Goal: Information Seeking & Learning: Learn about a topic

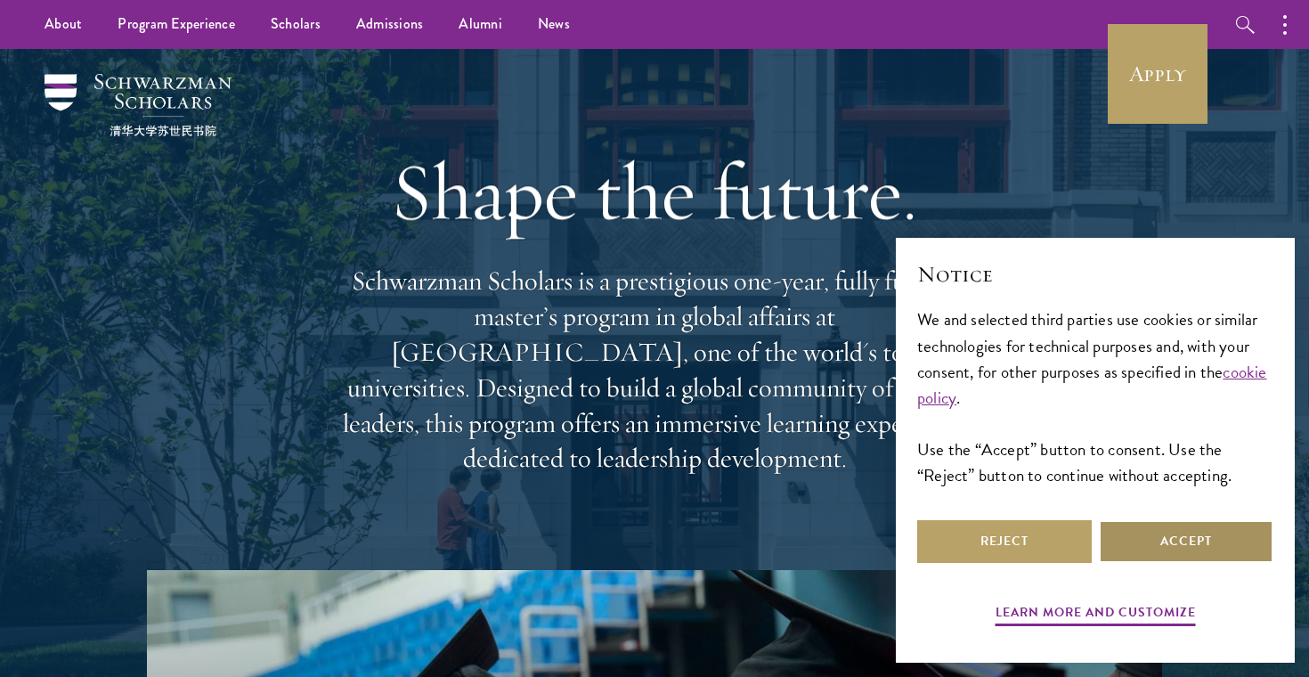
click at [1152, 541] on button "Accept" at bounding box center [1186, 541] width 175 height 43
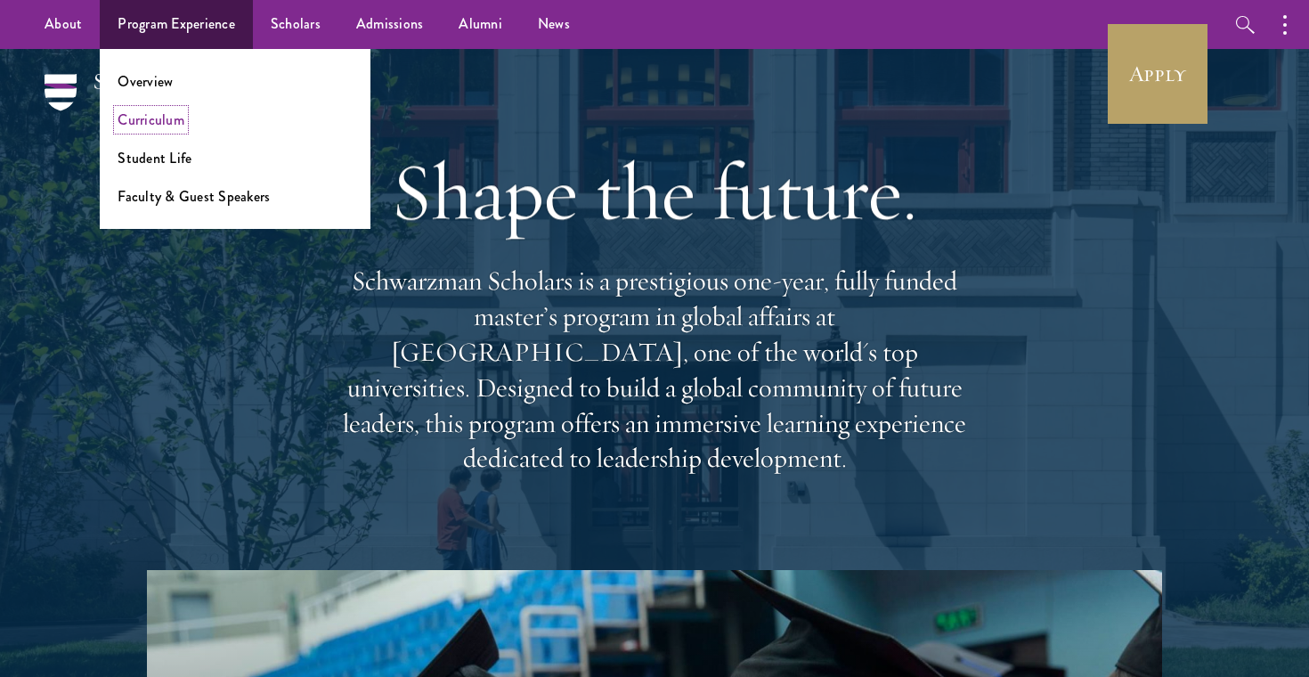
click at [161, 113] on link "Curriculum" at bounding box center [151, 120] width 67 height 20
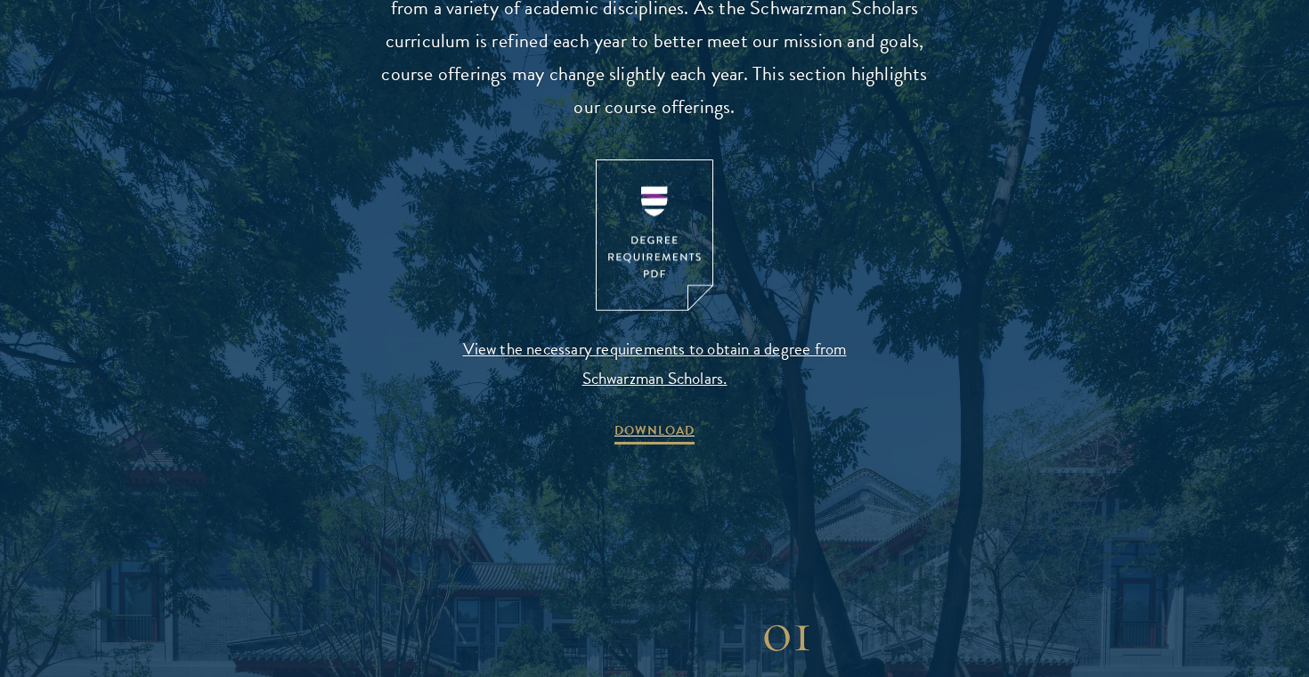
scroll to position [1590, 0]
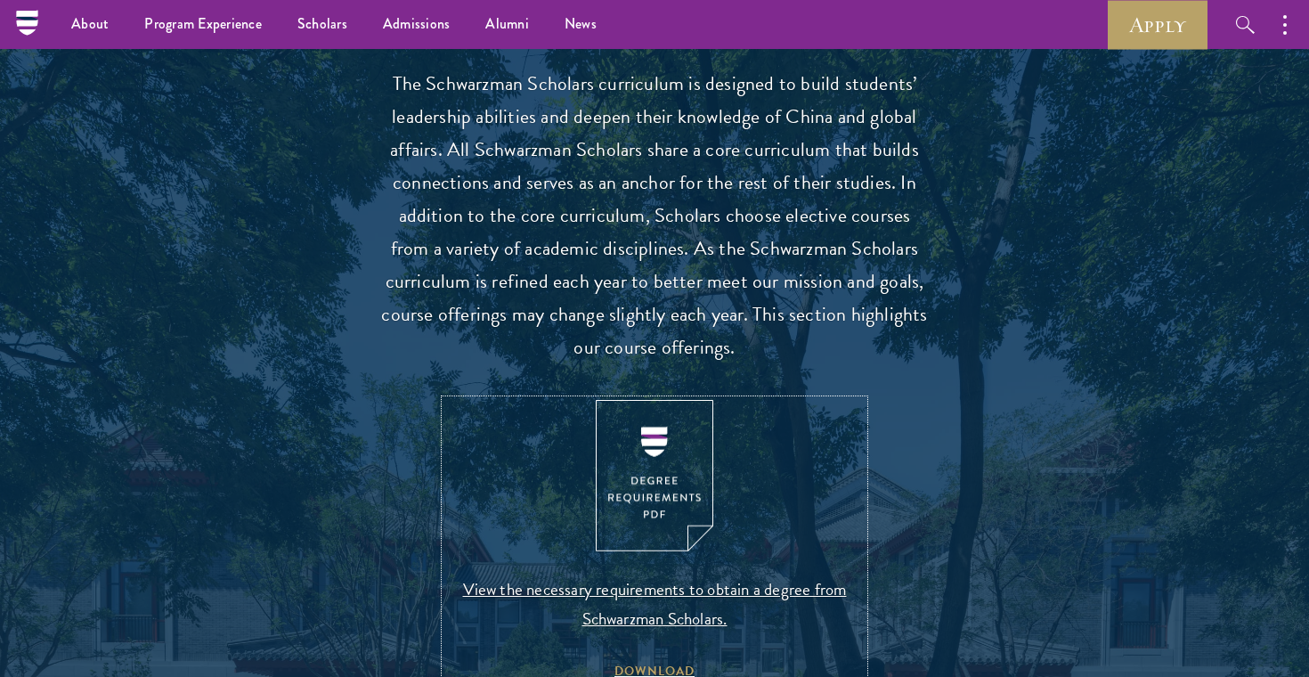
click at [647, 485] on img at bounding box center [655, 476] width 118 height 152
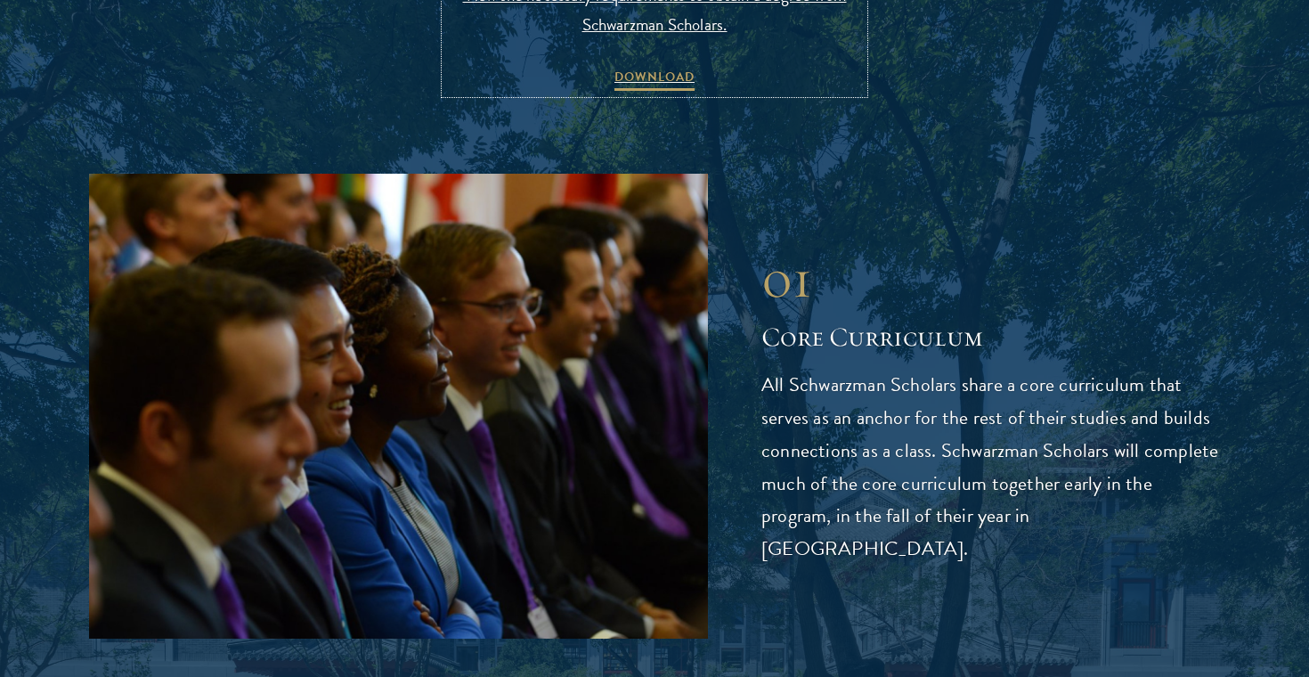
scroll to position [2316, 0]
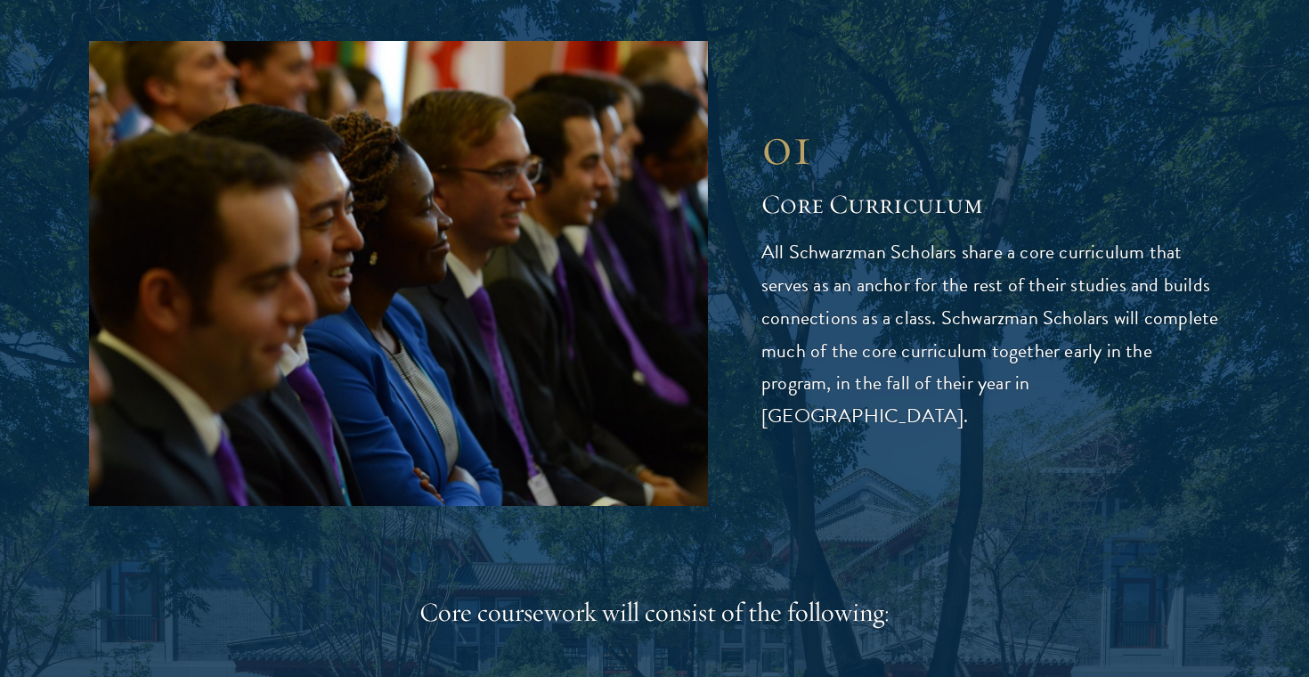
click at [793, 328] on p "All Schwarzman Scholars share a core curriculum that serves as an anchor for th…" at bounding box center [990, 335] width 459 height 198
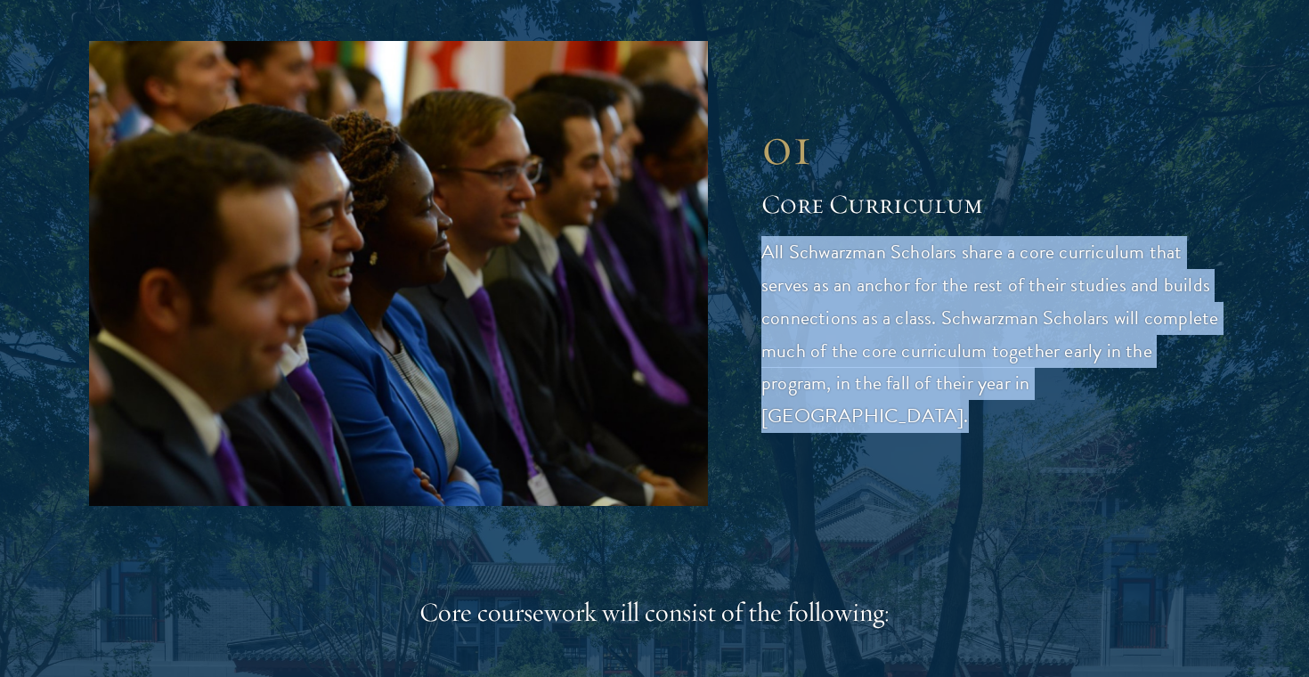
click at [1011, 426] on div "01 Core Curriculum 01 Core Curriculum All Schwarzman Scholars share a core curr…" at bounding box center [654, 273] width 1131 height 464
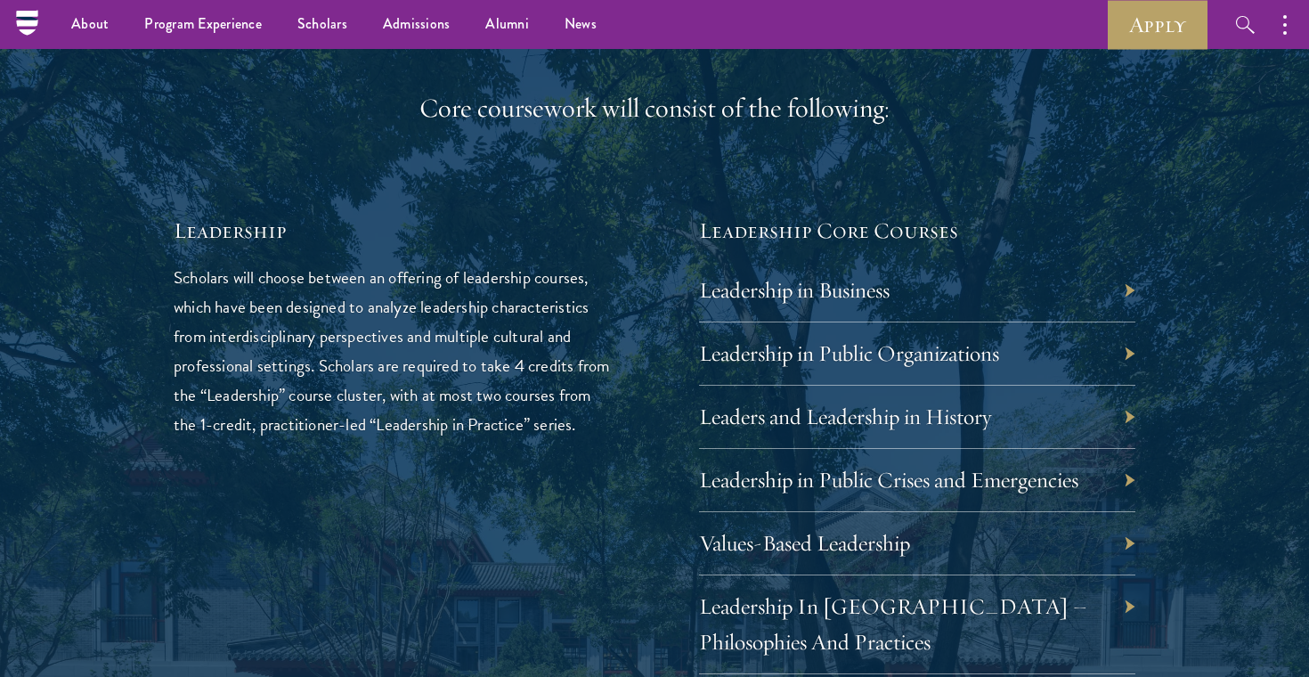
scroll to position [2819, 0]
click at [580, 356] on p "Scholars will choose between an offering of leadership courses, which have been…" at bounding box center [392, 352] width 436 height 176
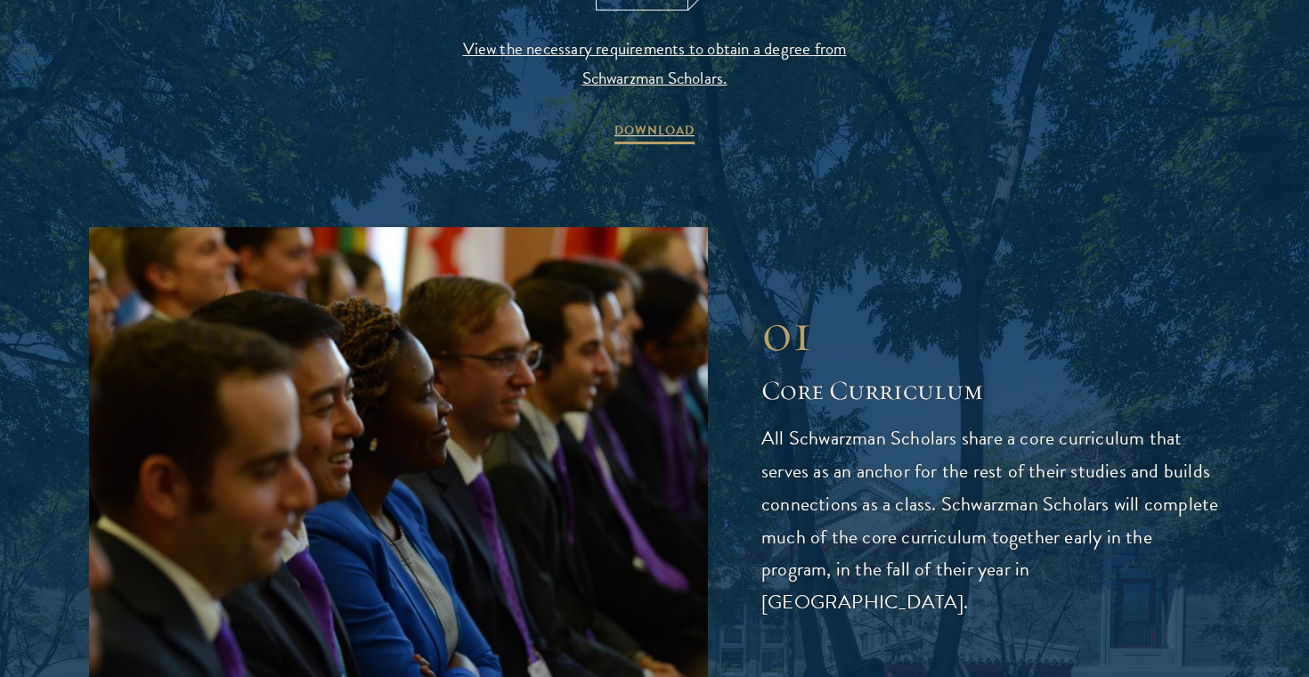
scroll to position [2812, 0]
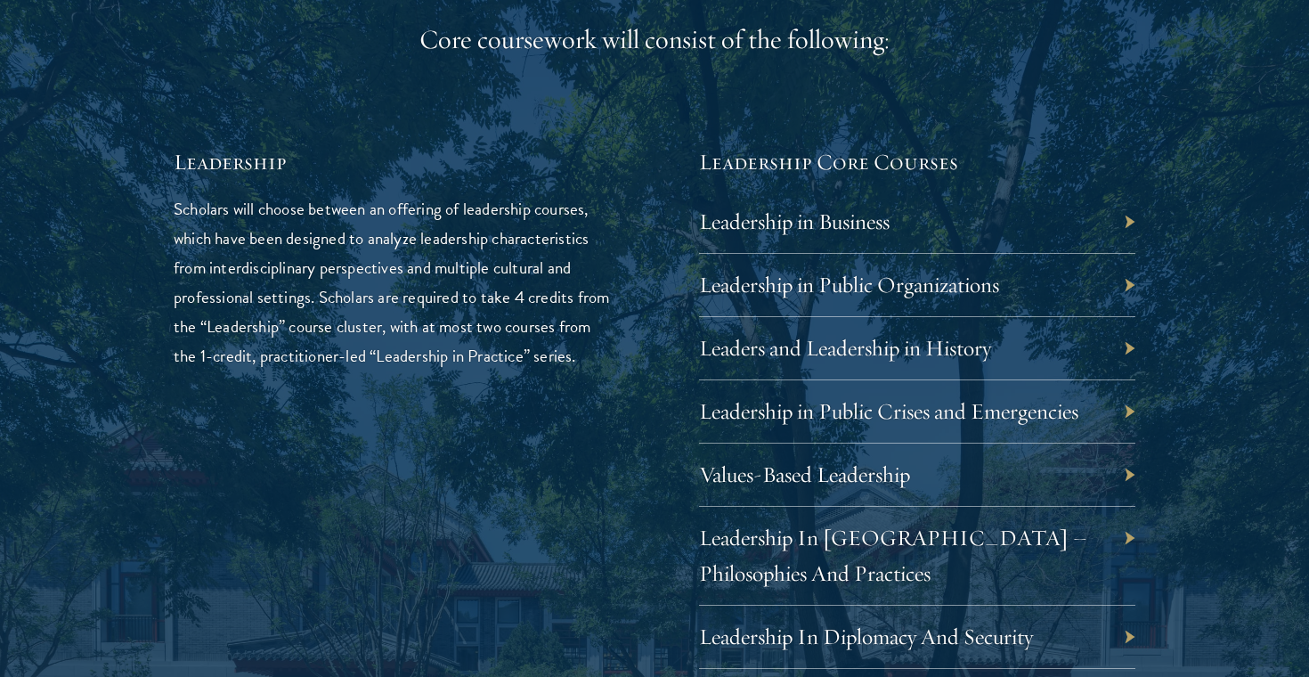
scroll to position [2902, 0]
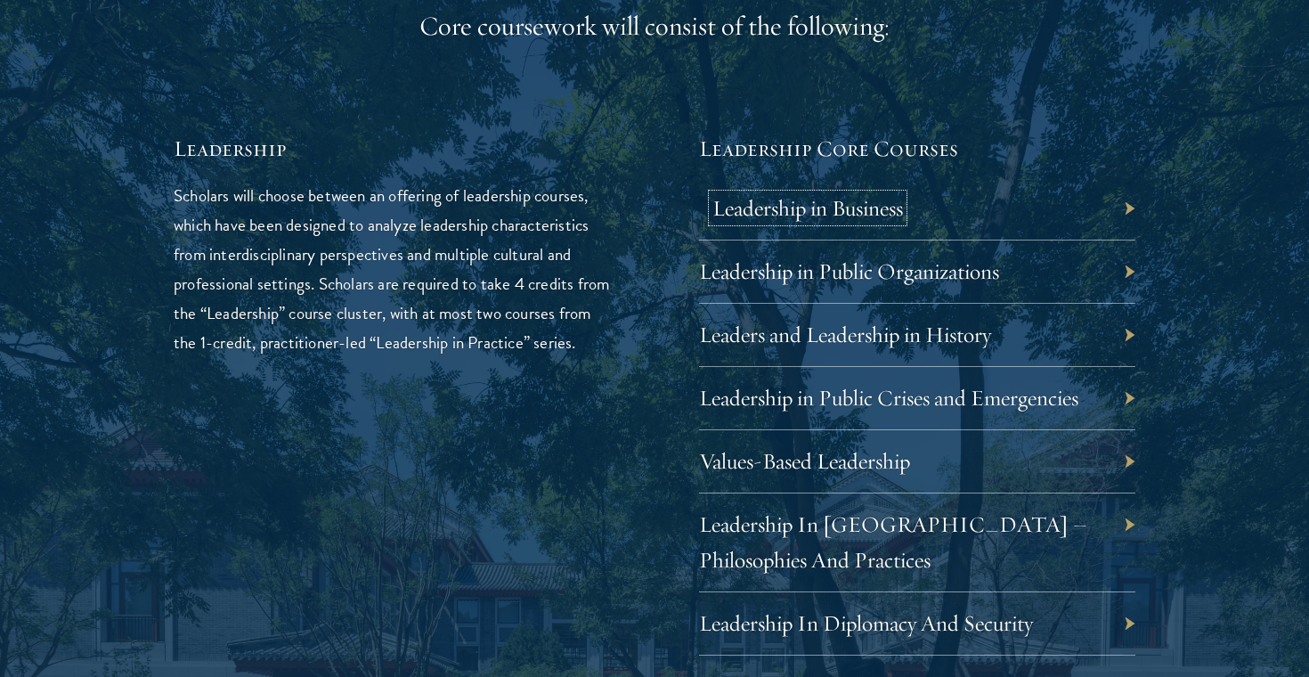
click at [868, 215] on link "Leadership in Business" at bounding box center [807, 208] width 191 height 28
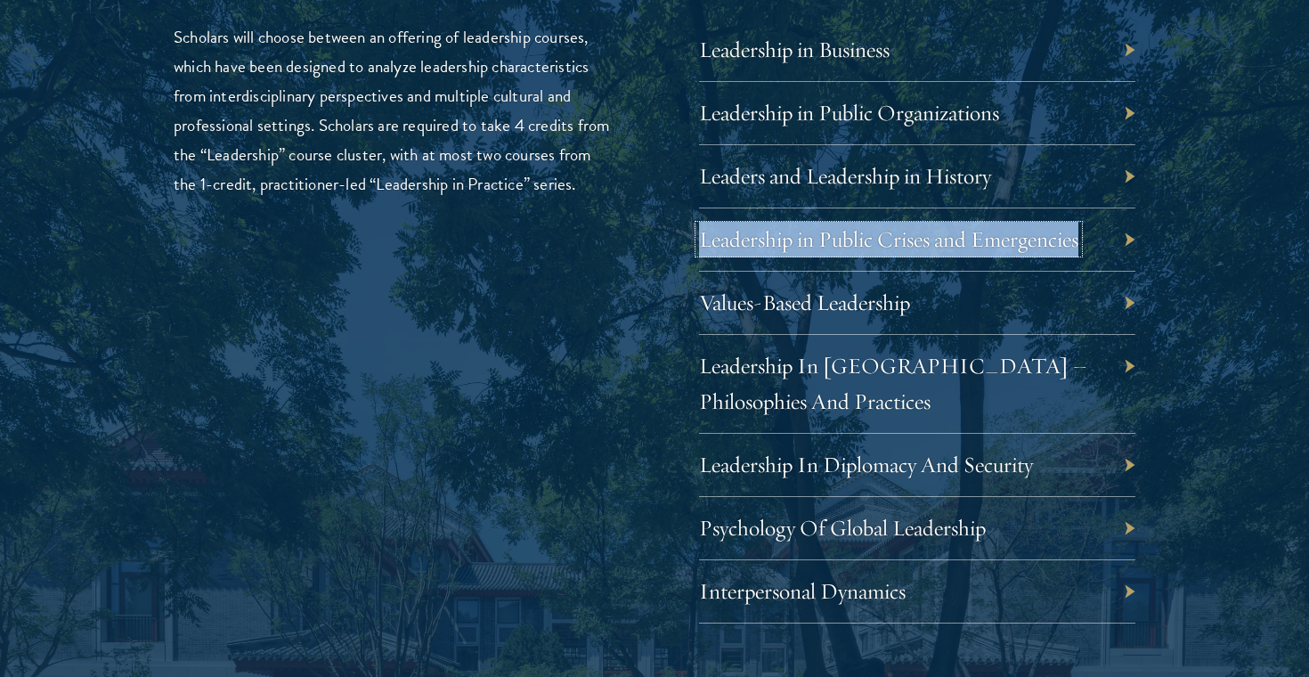
scroll to position [3064, 0]
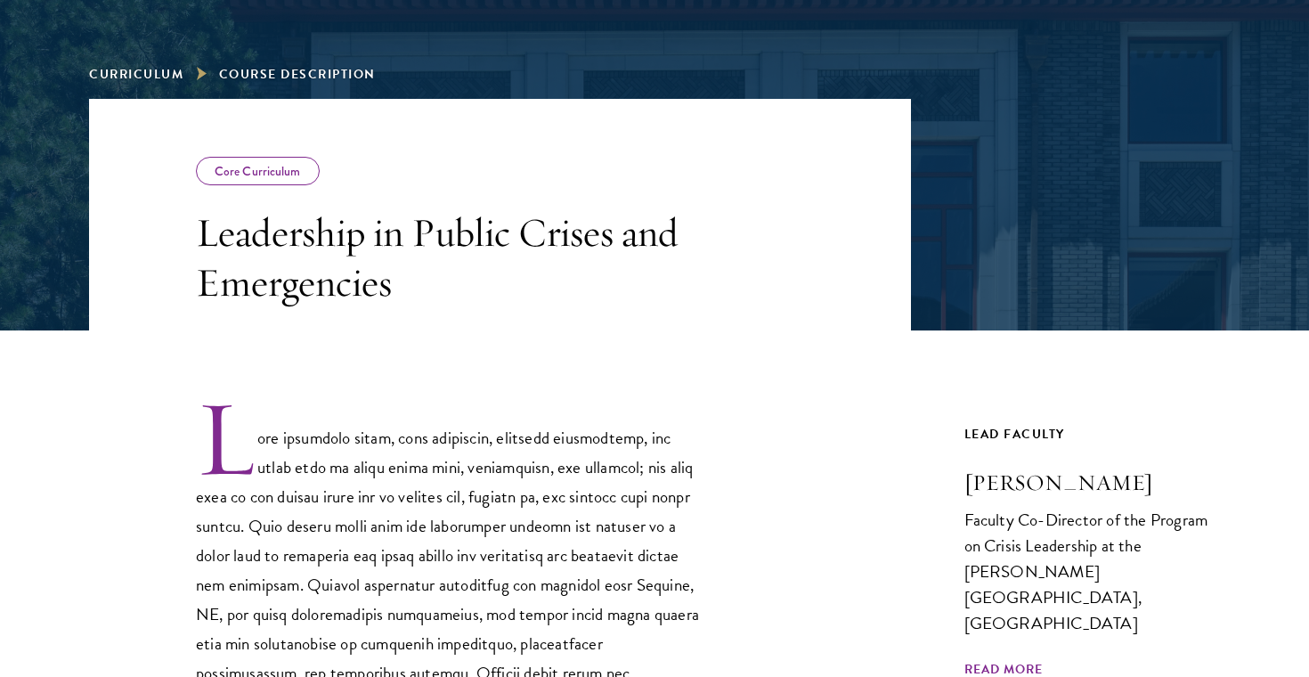
scroll to position [243, 0]
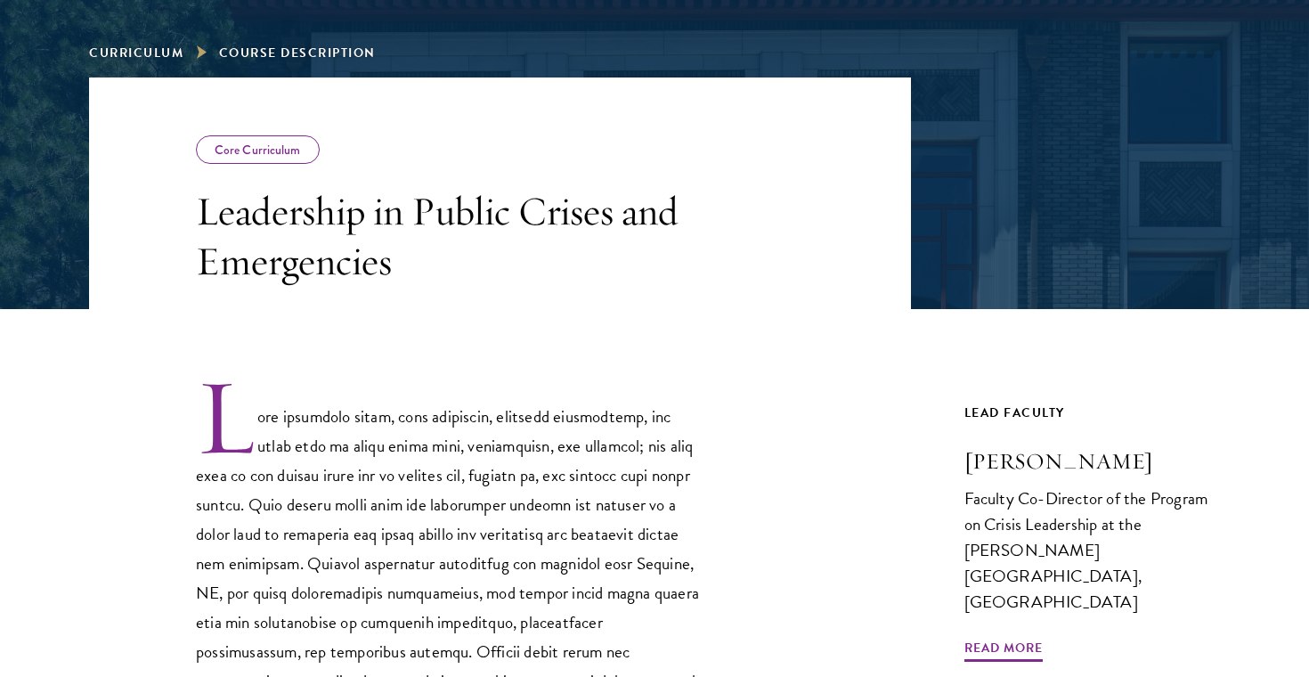
click at [620, 487] on p at bounding box center [450, 668] width 508 height 585
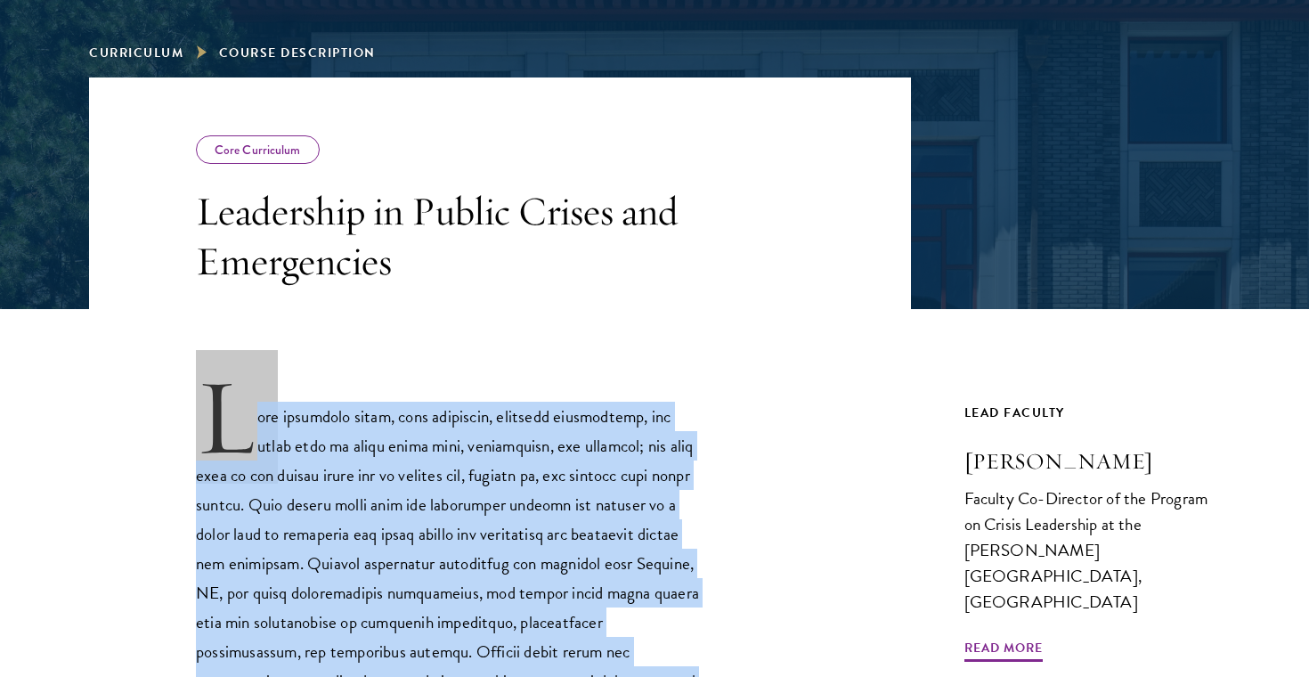
click at [769, 474] on div at bounding box center [500, 668] width 822 height 585
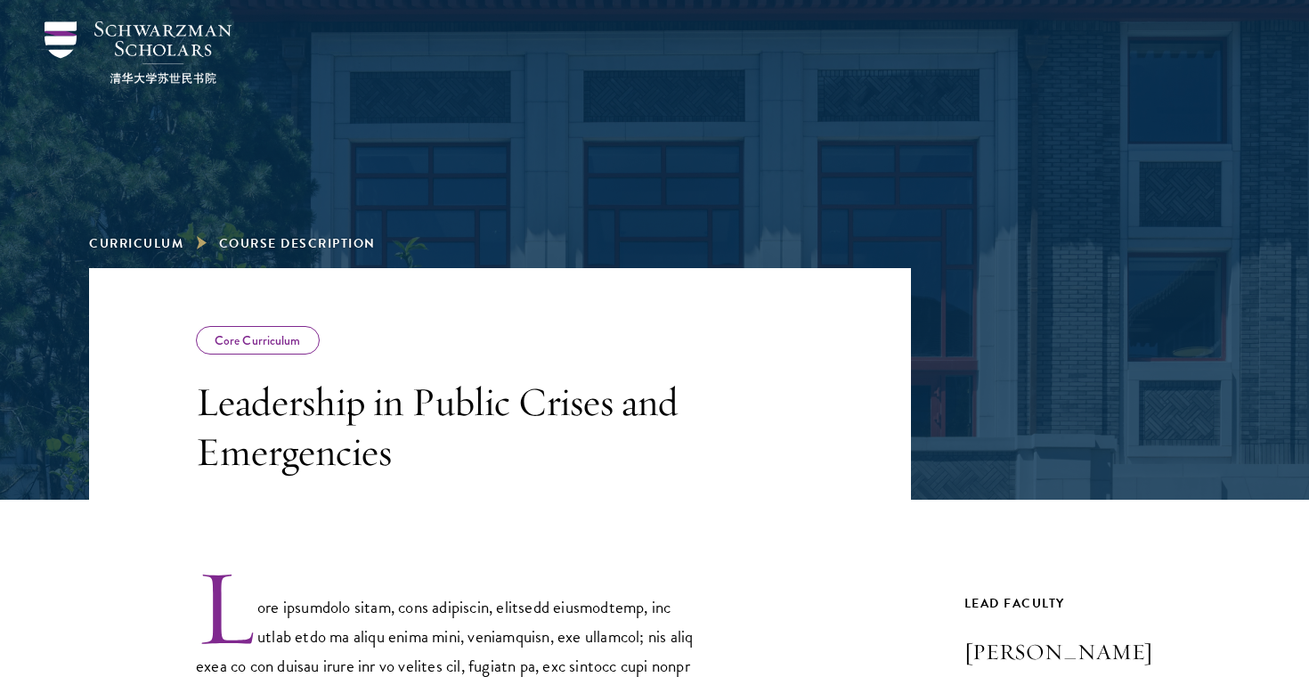
scroll to position [0, 0]
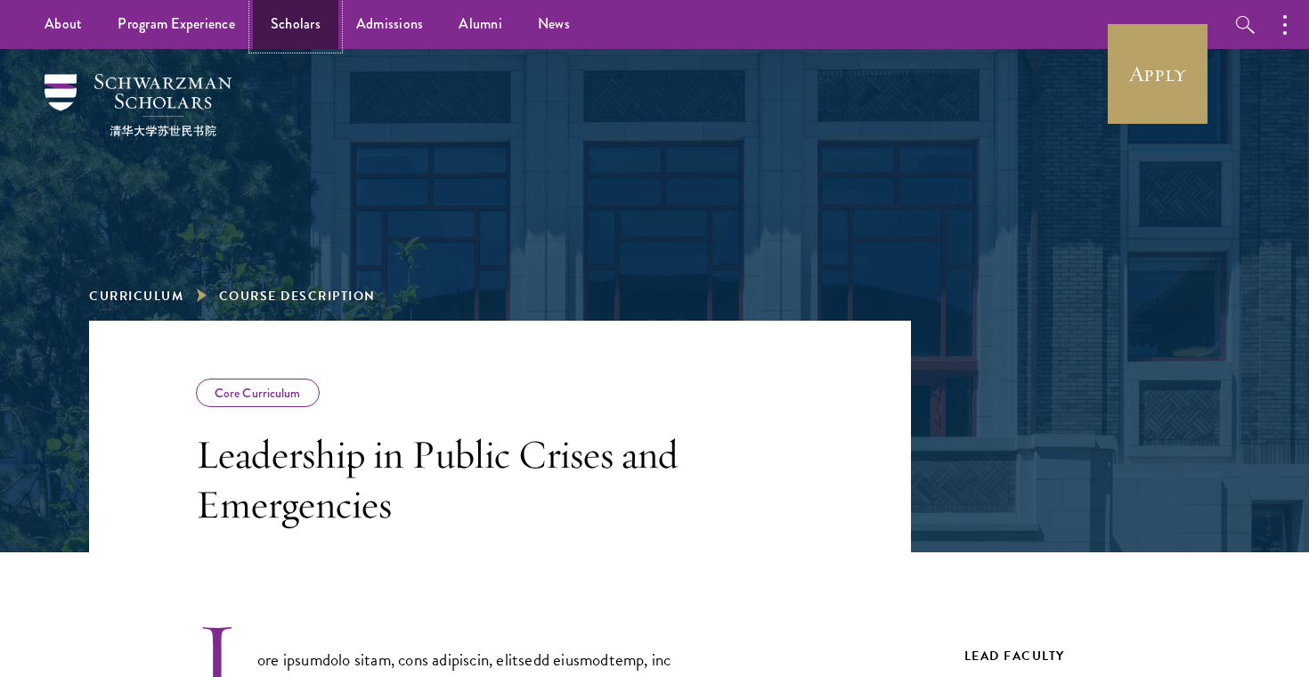
click at [312, 28] on link "Scholars" at bounding box center [295, 24] width 85 height 49
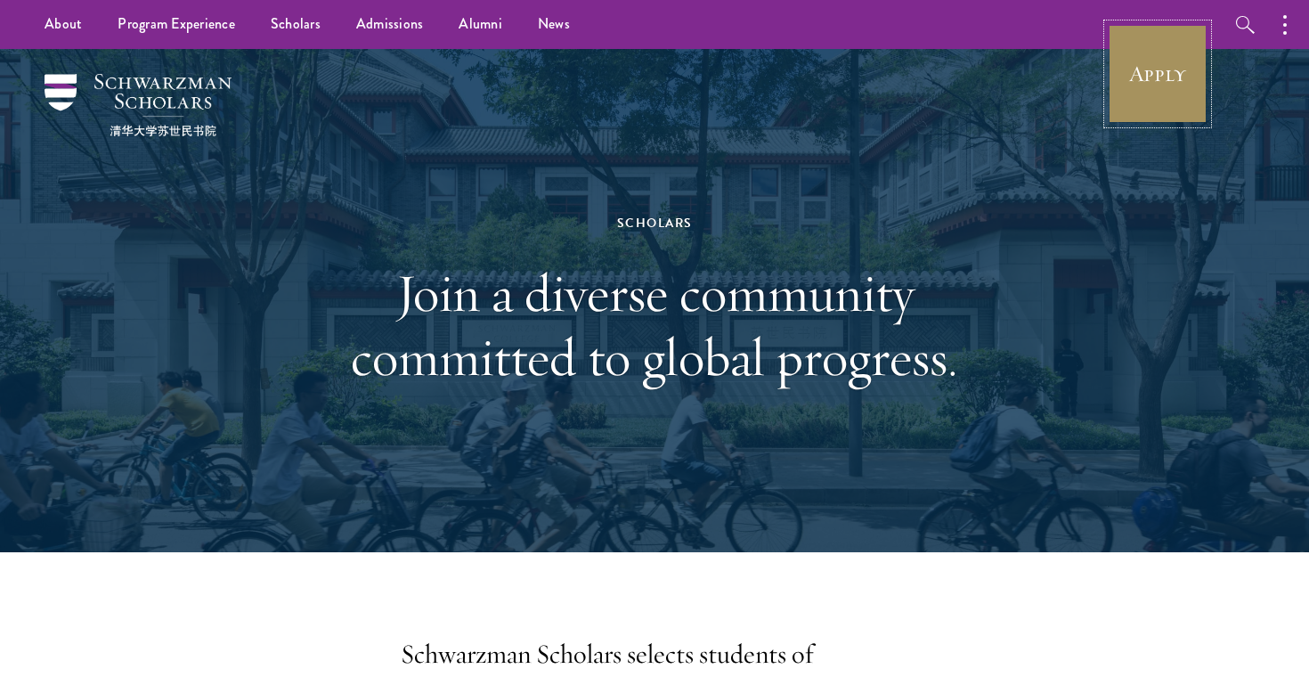
click at [1200, 106] on link "Apply" at bounding box center [1158, 74] width 100 height 100
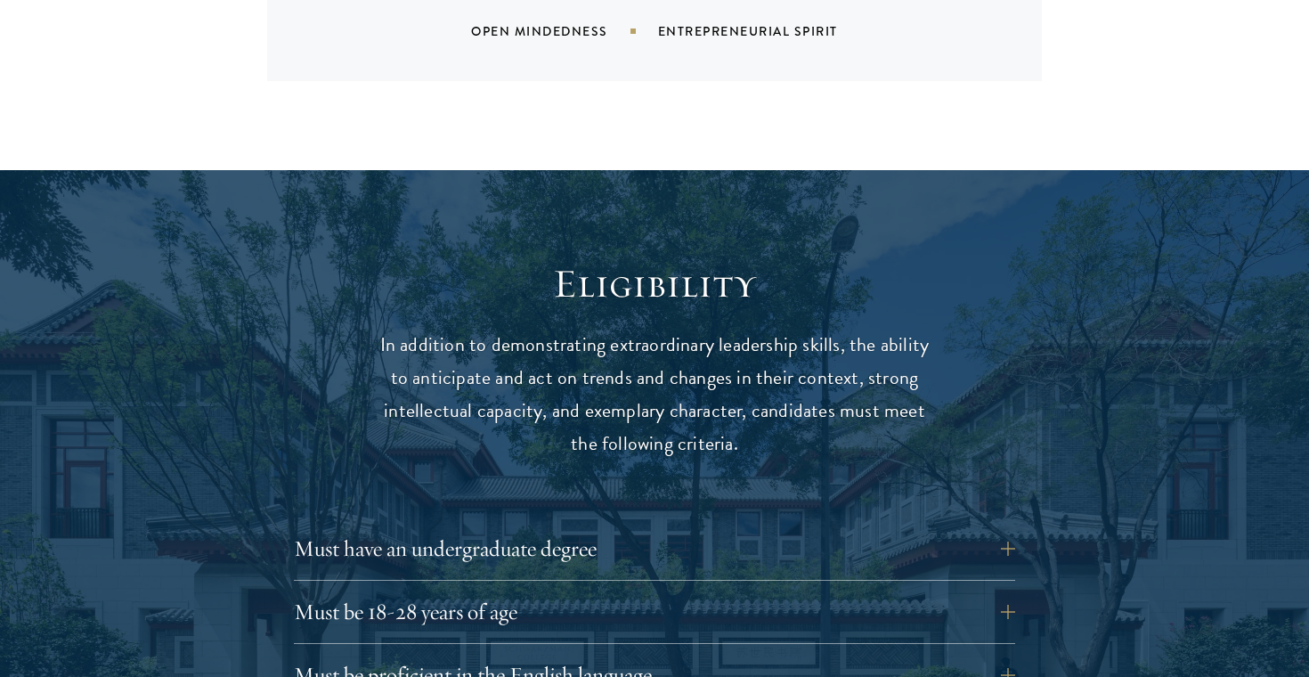
scroll to position [2432, 0]
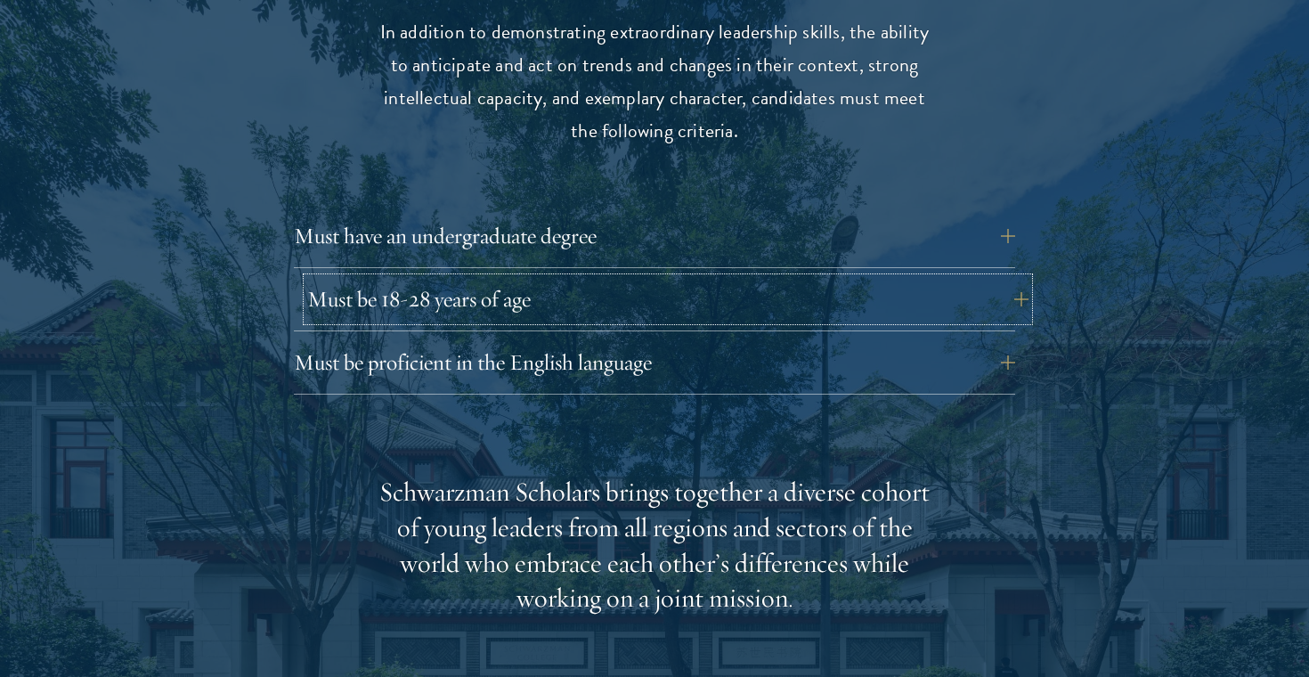
click at [871, 278] on button "Must be 18-28 years of age" at bounding box center [667, 299] width 721 height 43
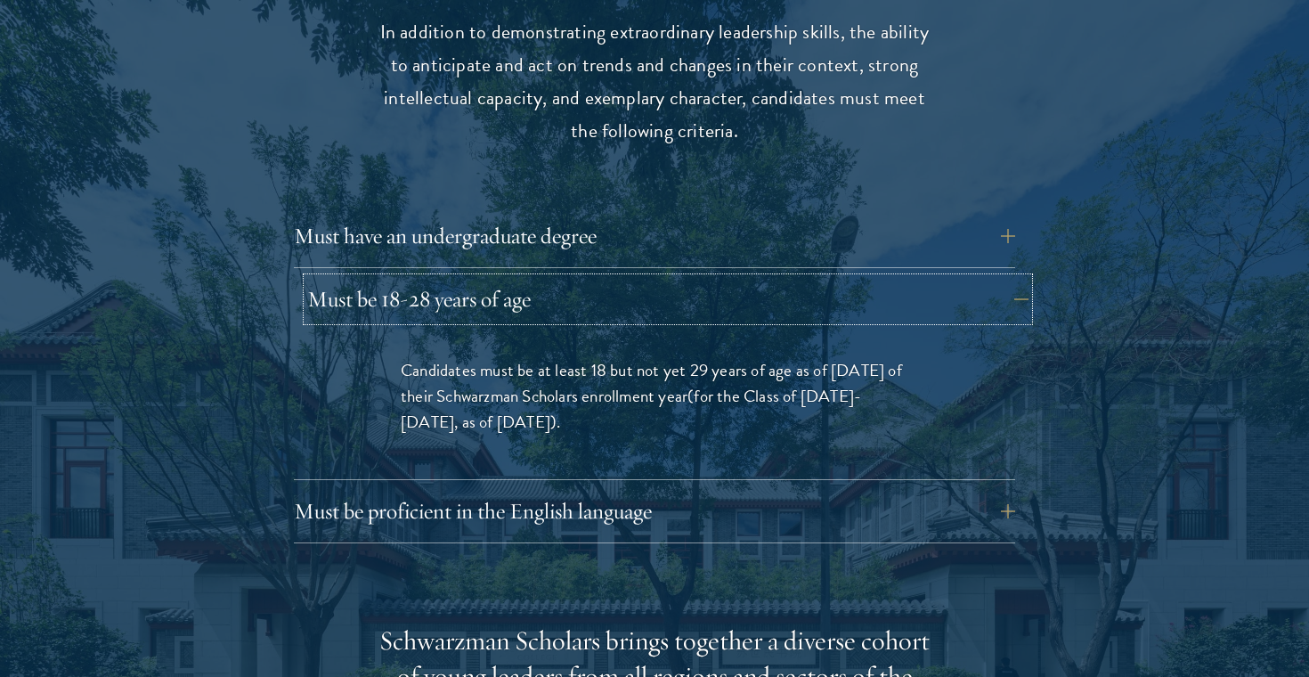
click at [871, 278] on button "Must be 18-28 years of age" at bounding box center [667, 299] width 721 height 43
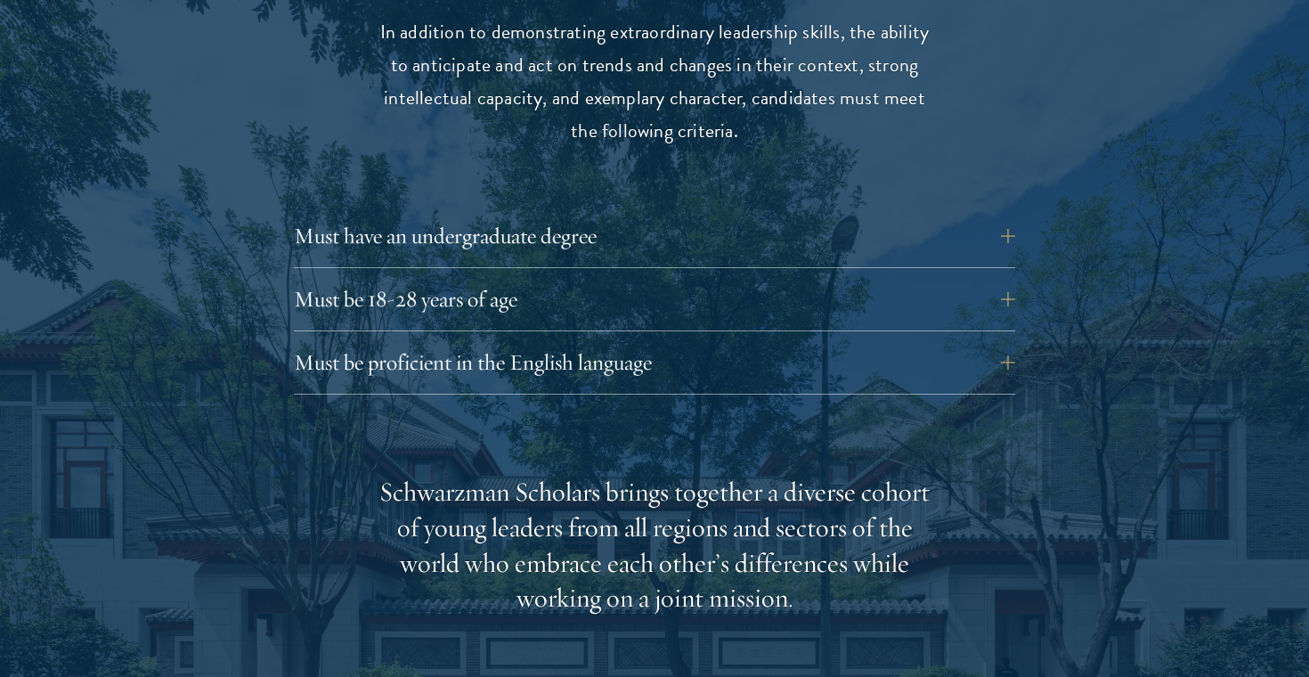
click at [863, 231] on div "Must have an undergraduate degree Applicants who are currently enrolled in unde…" at bounding box center [654, 241] width 721 height 53
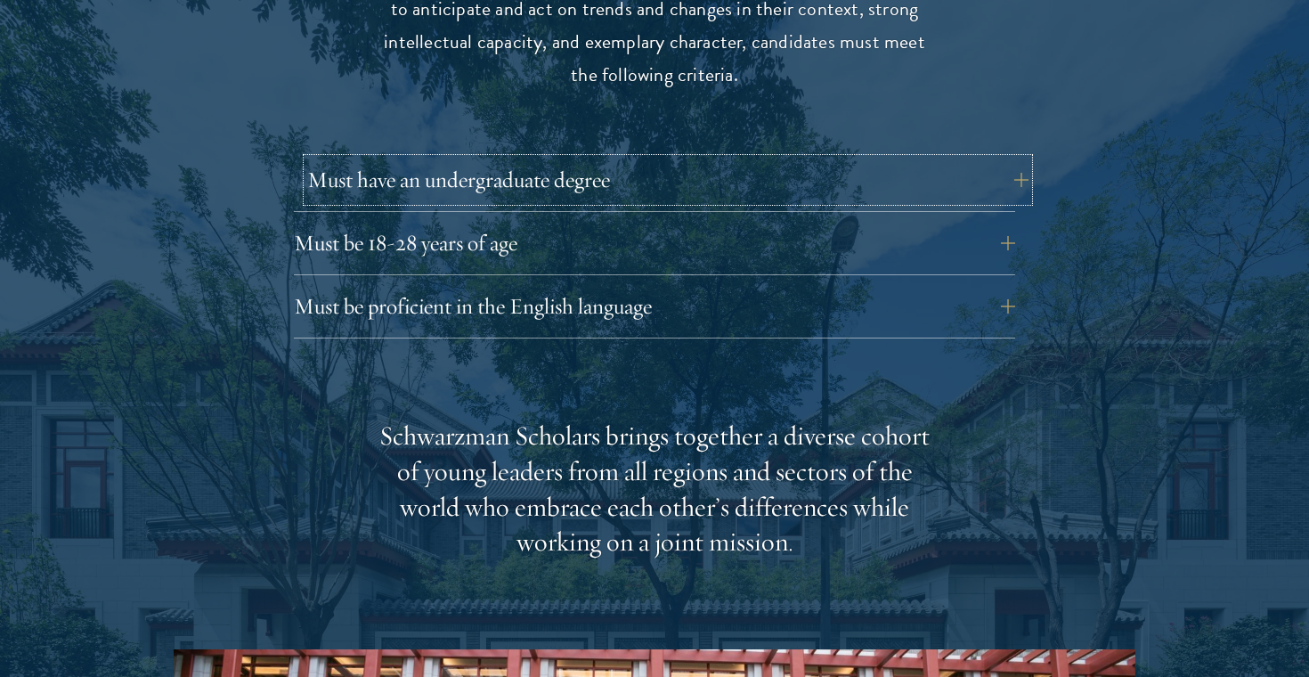
click at [822, 159] on button "Must have an undergraduate degree" at bounding box center [667, 180] width 721 height 43
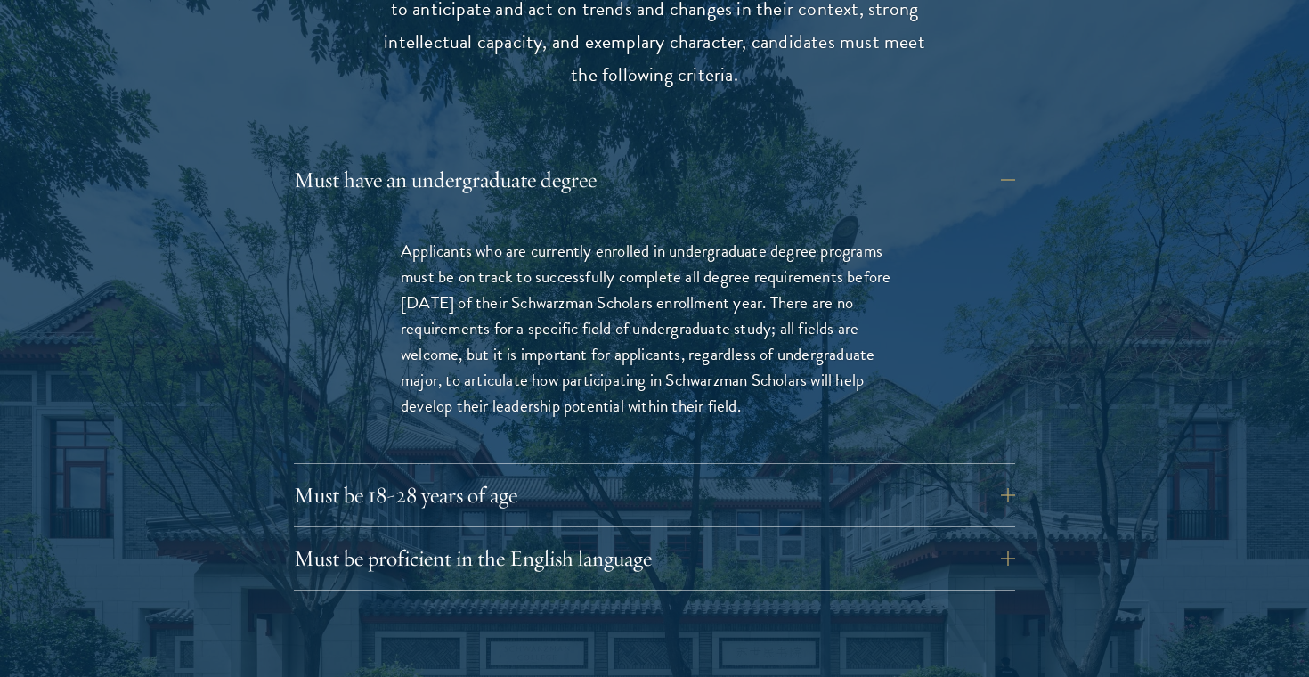
click at [817, 238] on p "Applicants who are currently enrolled in undergraduate degree programs must be …" at bounding box center [655, 328] width 508 height 181
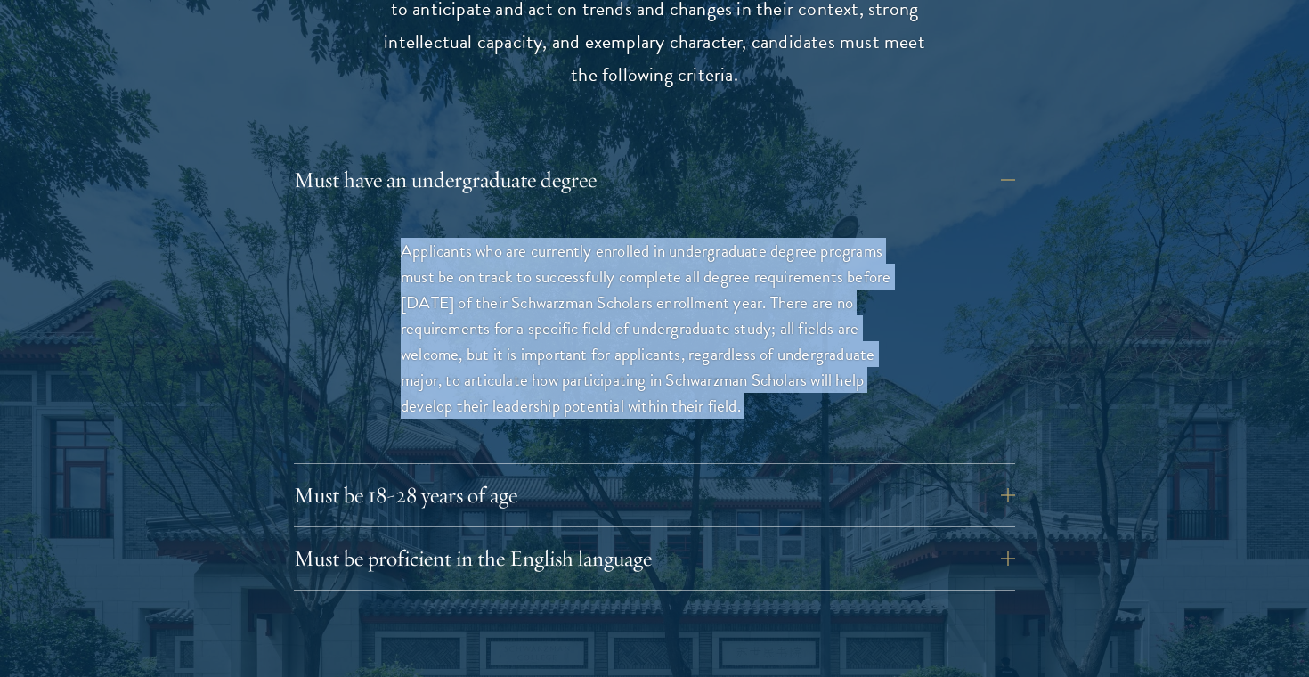
click at [890, 262] on p "Applicants who are currently enrolled in undergraduate degree programs must be …" at bounding box center [655, 328] width 508 height 181
